Goal: Information Seeking & Learning: Check status

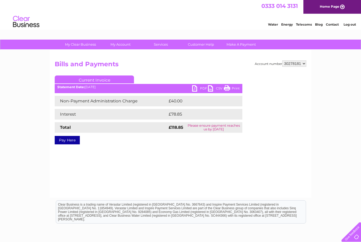
click at [99, 80] on link "Current Invoice" at bounding box center [94, 80] width 79 height 8
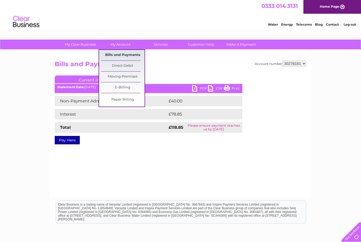
click at [112, 55] on link "Bills and Payments" at bounding box center [123, 55] width 44 height 11
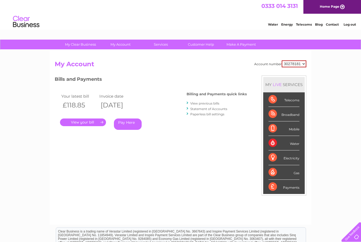
click at [90, 119] on link "." at bounding box center [83, 123] width 46 height 8
click at [196, 105] on link "View previous bills" at bounding box center [204, 103] width 29 height 4
click at [199, 103] on link "View previous bills" at bounding box center [204, 103] width 29 height 4
click at [201, 108] on link "Statement of Accounts" at bounding box center [208, 109] width 37 height 4
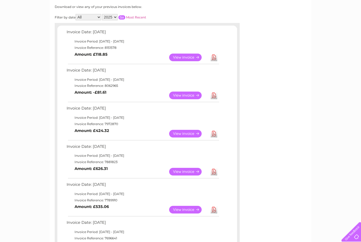
scroll to position [73, 0]
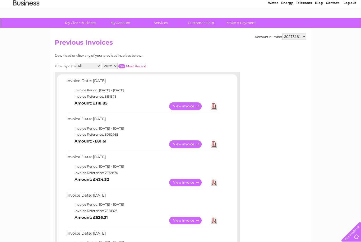
click at [115, 67] on select "2025 2024 2023" at bounding box center [110, 66] width 16 height 6
click at [125, 67] on input "button" at bounding box center [121, 66] width 7 height 4
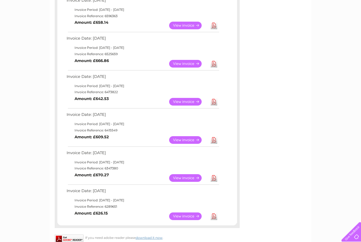
scroll to position [332, 0]
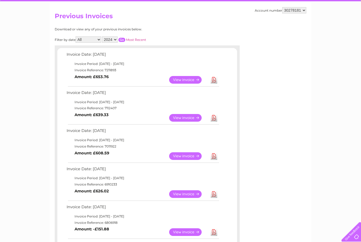
click at [114, 40] on select "2025 2024 2023" at bounding box center [110, 40] width 16 height 6
click at [125, 40] on input "button" at bounding box center [121, 40] width 7 height 4
click at [116, 38] on select "2025 2024 2023" at bounding box center [110, 39] width 16 height 6
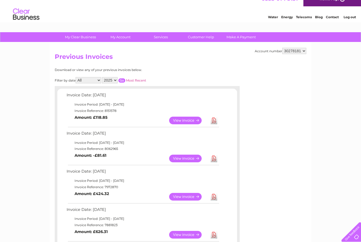
scroll to position [0, 0]
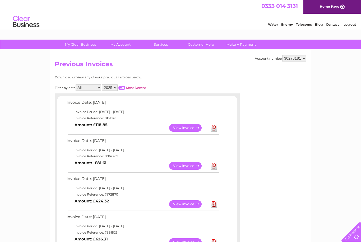
click at [115, 87] on select "2025 2024 2023" at bounding box center [110, 88] width 16 height 6
click at [125, 86] on input "button" at bounding box center [121, 88] width 7 height 4
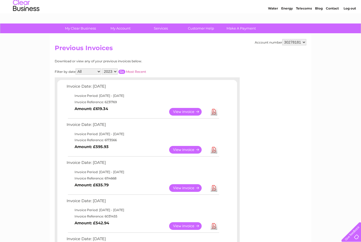
scroll to position [17, 0]
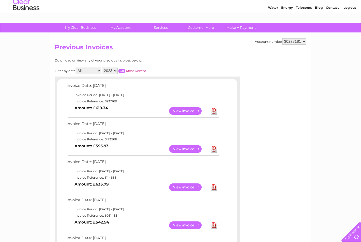
click at [111, 71] on select "2025 2024 2023" at bounding box center [110, 71] width 16 height 6
select select "2024"
click at [125, 71] on input "button" at bounding box center [121, 71] width 7 height 4
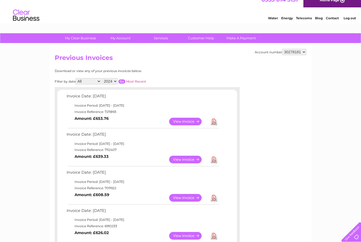
scroll to position [0, 0]
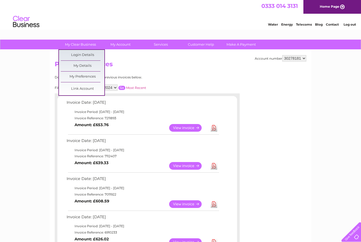
click at [159, 62] on h2 "Previous Invoices" at bounding box center [181, 65] width 252 height 10
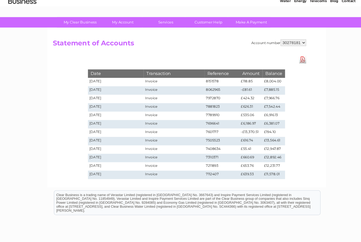
scroll to position [24, 0]
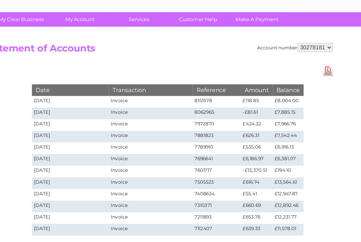
click at [268, 37] on select "30278181" at bounding box center [280, 40] width 24 height 6
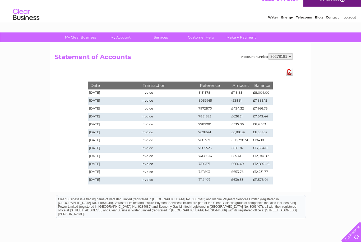
scroll to position [7, 0]
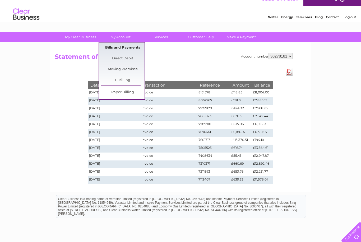
click at [129, 49] on link "Bills and Payments" at bounding box center [123, 48] width 44 height 11
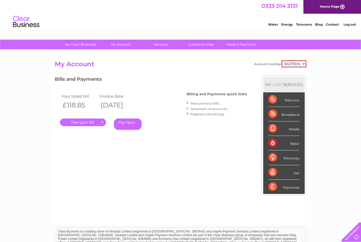
click at [203, 105] on link "View previous bills" at bounding box center [204, 103] width 29 height 4
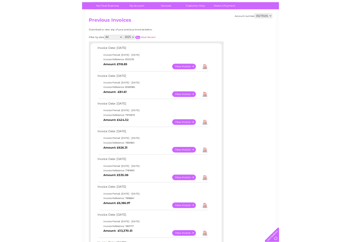
scroll to position [82, 0]
